Goal: Task Accomplishment & Management: Complete application form

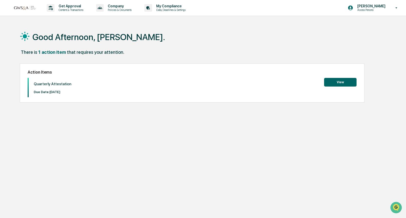
click at [341, 83] on button "View" at bounding box center [340, 82] width 32 height 9
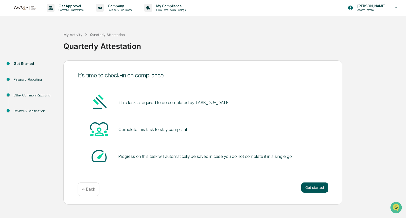
click at [308, 186] on button "Get started" at bounding box center [314, 187] width 27 height 10
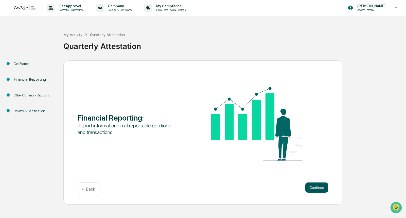
click at [306, 188] on button "Continue" at bounding box center [316, 187] width 23 height 10
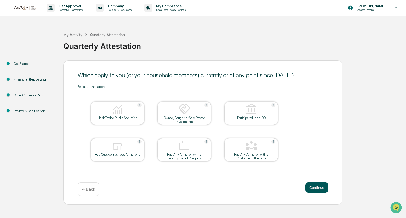
click at [313, 186] on button "Continue" at bounding box center [316, 187] width 23 height 10
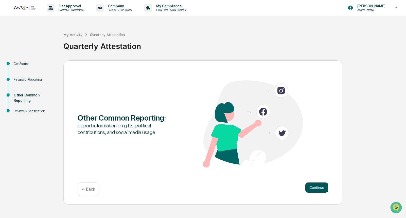
click at [316, 188] on button "Continue" at bounding box center [316, 187] width 23 height 10
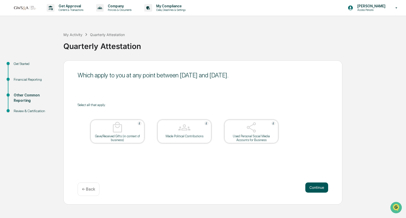
click at [317, 187] on button "Continue" at bounding box center [316, 187] width 23 height 10
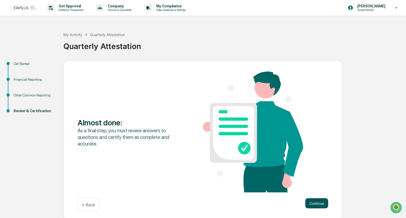
click at [317, 203] on button "Continue" at bounding box center [316, 203] width 23 height 10
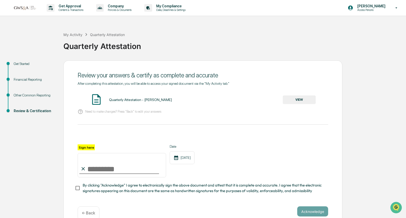
click at [123, 162] on input "Sign here" at bounding box center [122, 165] width 88 height 24
type input "**********"
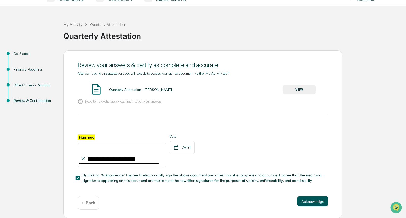
click at [312, 201] on button "Acknowledge" at bounding box center [312, 201] width 31 height 10
click at [298, 90] on button "VIEW" at bounding box center [299, 89] width 33 height 9
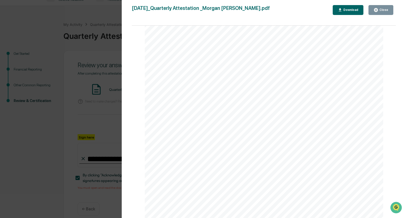
scroll to position [16, 0]
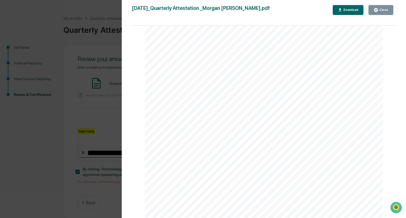
click at [375, 3] on div "Version History [DATE] 07:48 PM [PERSON_NAME] [DATE]_Quarterly Attestation _Mor…" at bounding box center [264, 114] width 284 height 228
click at [375, 9] on icon "button" at bounding box center [376, 10] width 4 height 4
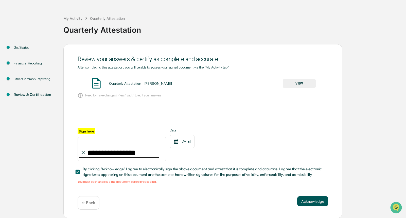
click at [308, 199] on button "Acknowledge" at bounding box center [312, 201] width 31 height 10
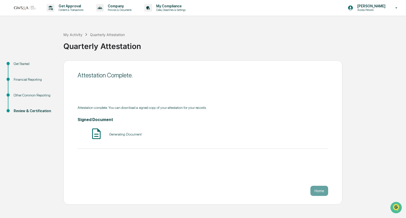
scroll to position [0, 0]
